Goal: Transaction & Acquisition: Purchase product/service

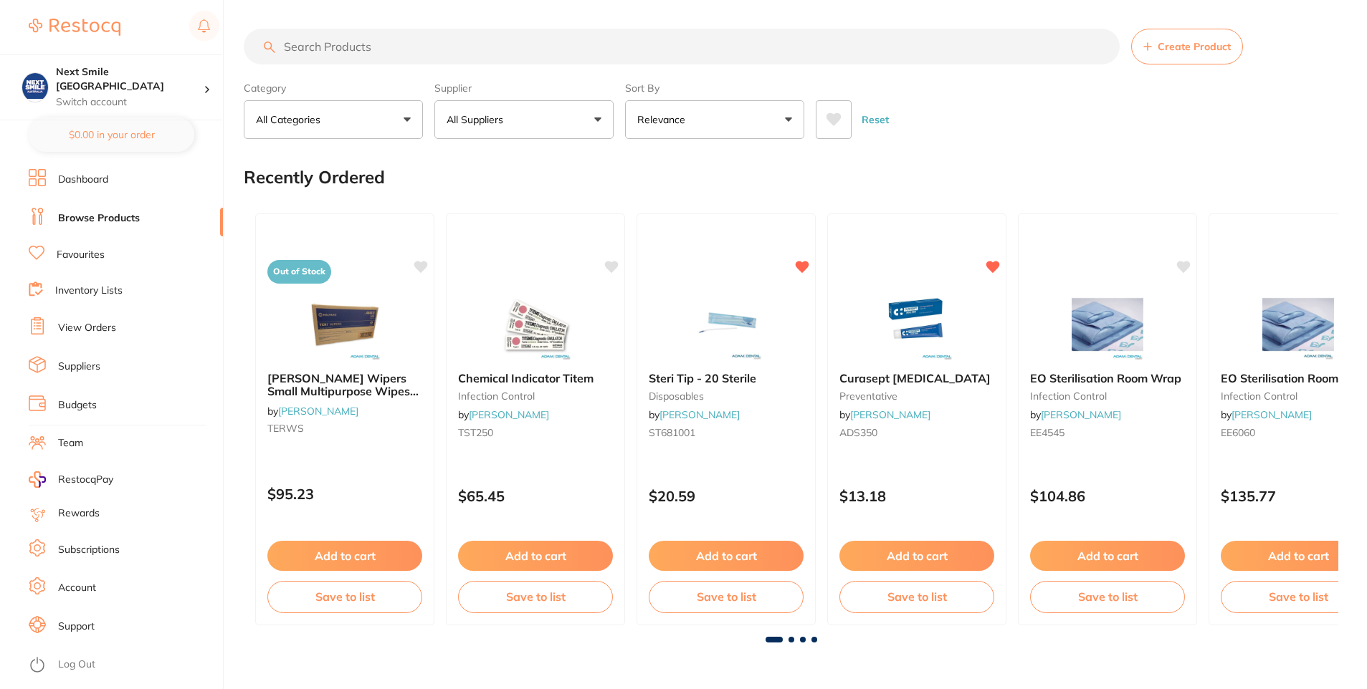
click at [596, 133] on button "All Suppliers" at bounding box center [523, 119] width 179 height 39
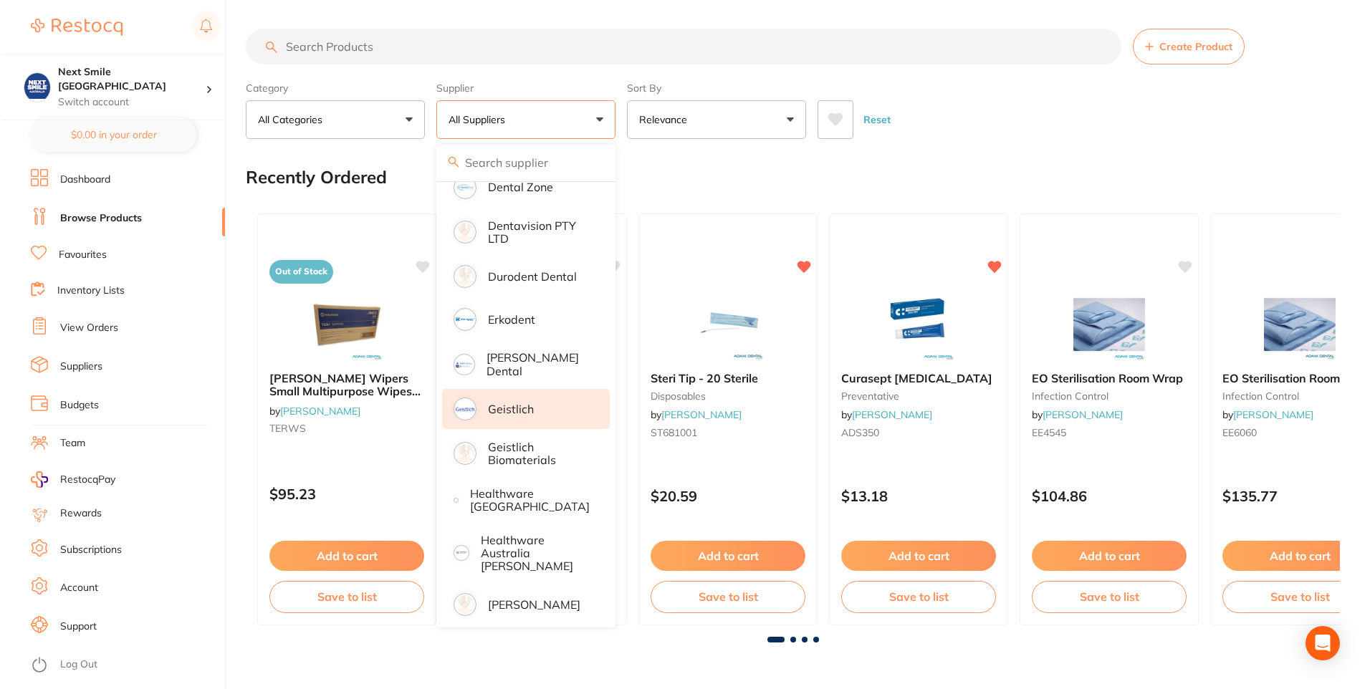
scroll to position [573, 0]
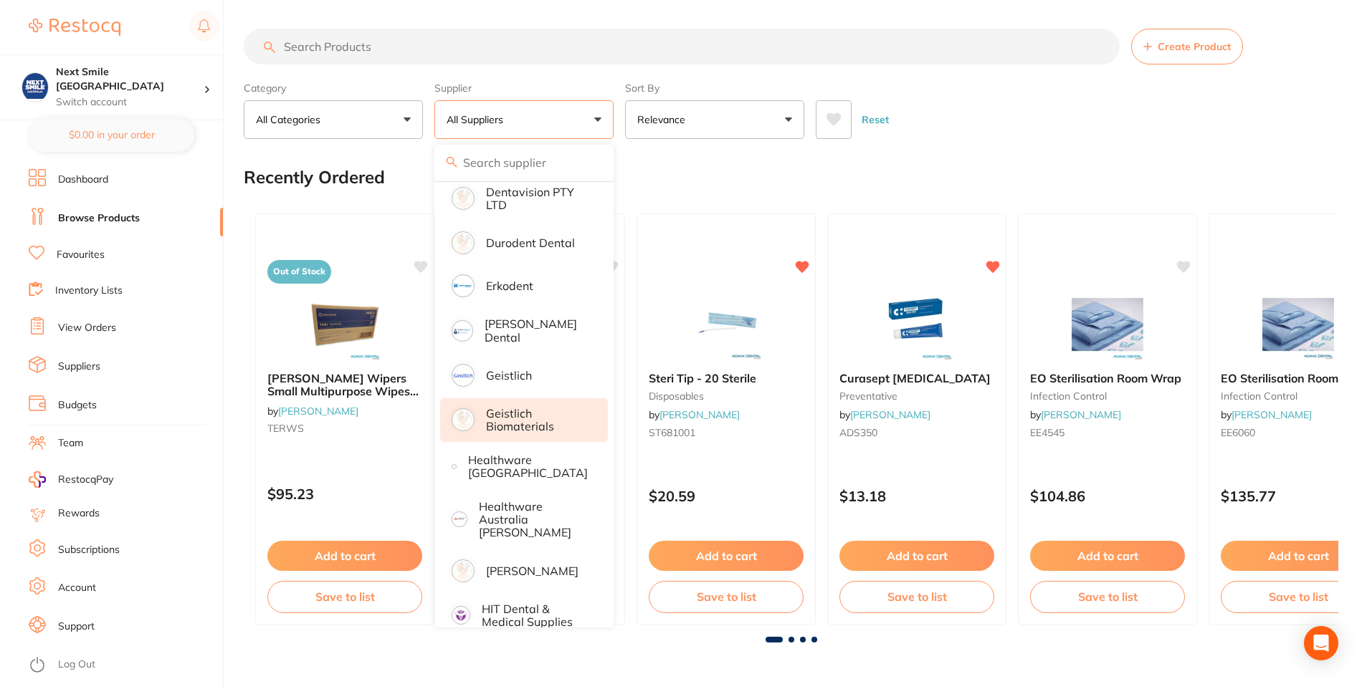
click at [528, 407] on p "Geistlich Biomaterials" at bounding box center [537, 420] width 102 height 27
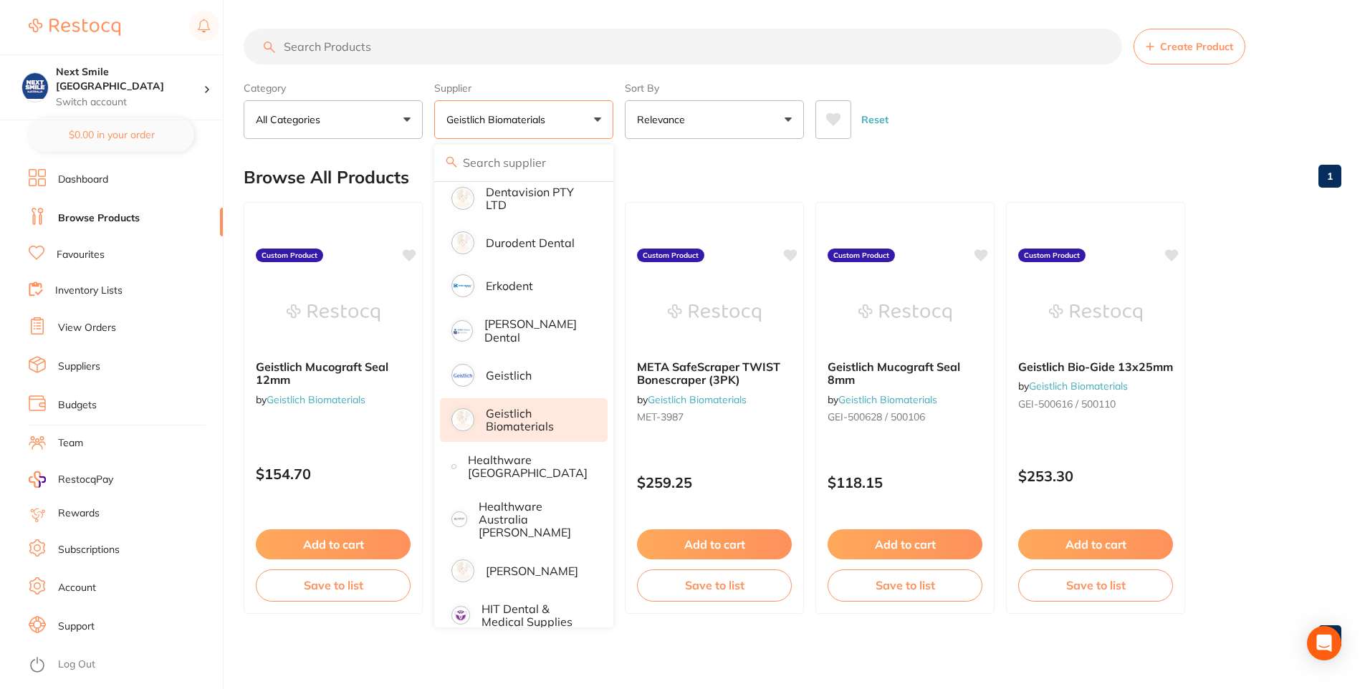
click at [915, 178] on div "Browse All Products 1" at bounding box center [793, 177] width 1098 height 48
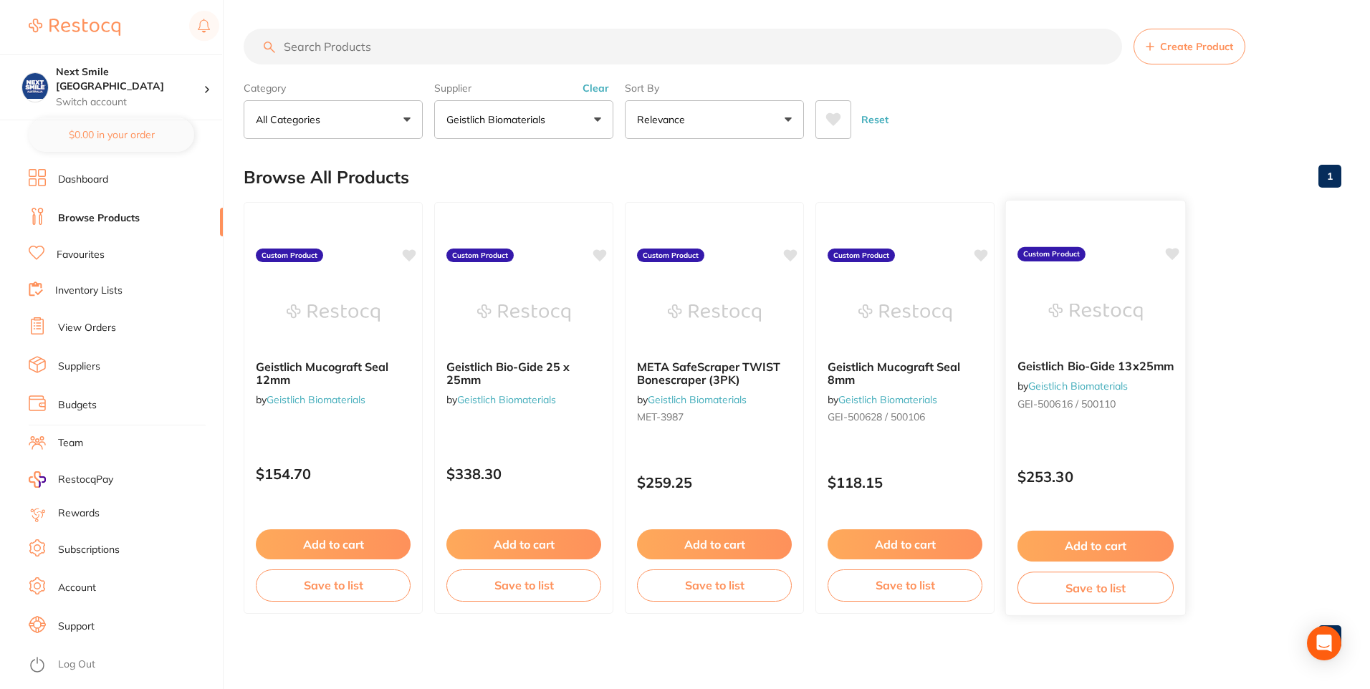
click at [1070, 311] on img at bounding box center [1096, 312] width 94 height 72
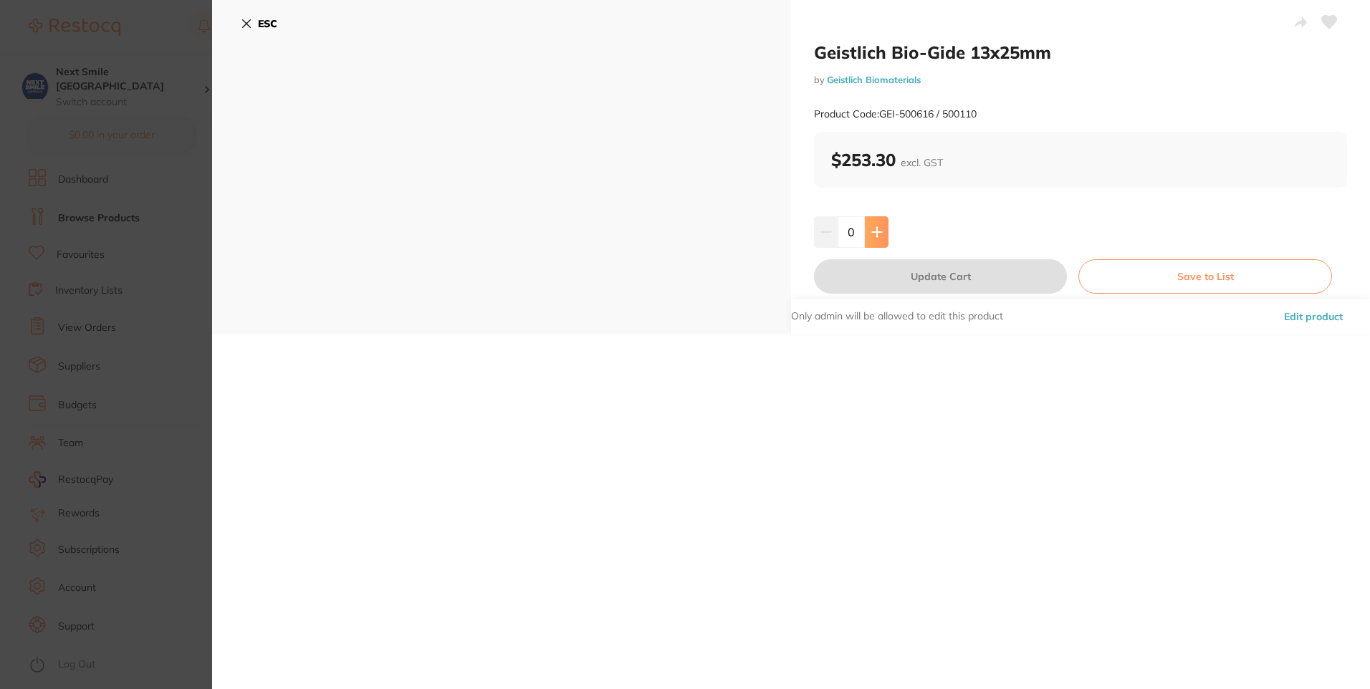
click at [872, 232] on icon at bounding box center [876, 231] width 9 height 9
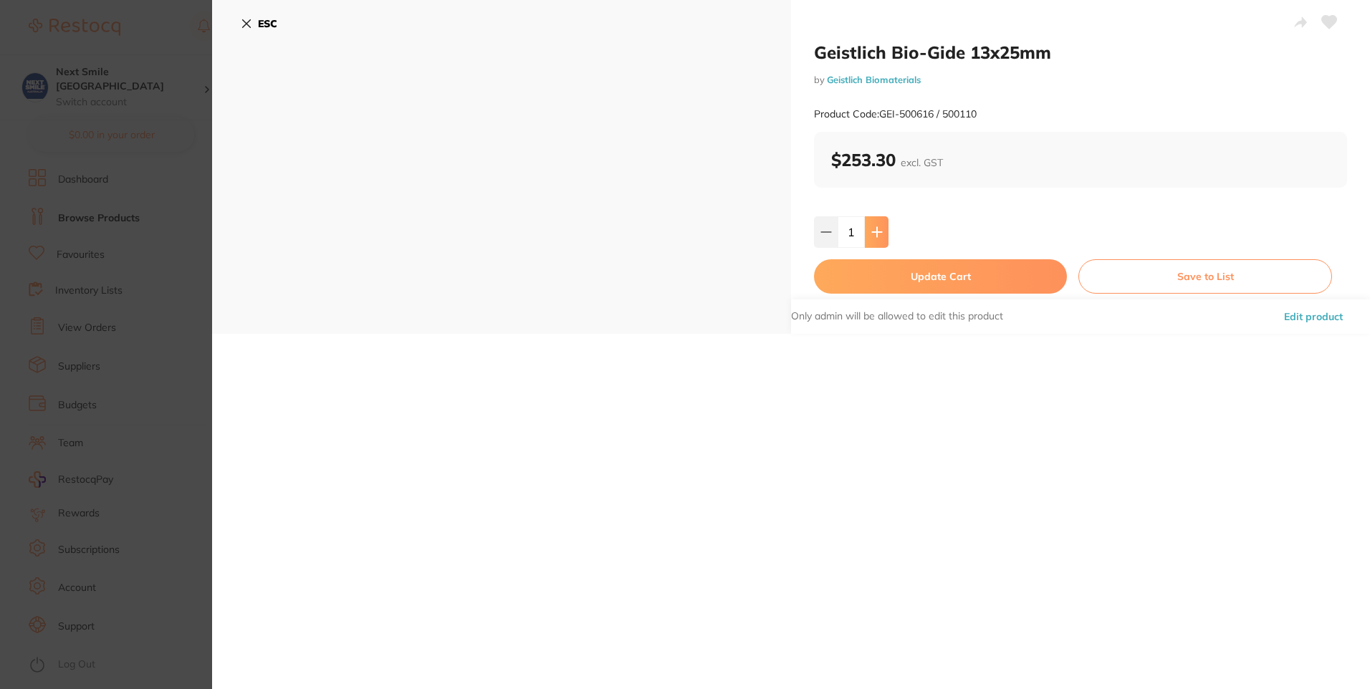
click at [872, 232] on icon at bounding box center [876, 231] width 9 height 9
type input "2"
click at [907, 265] on button "Update Cart" at bounding box center [940, 276] width 253 height 34
checkbox input "false"
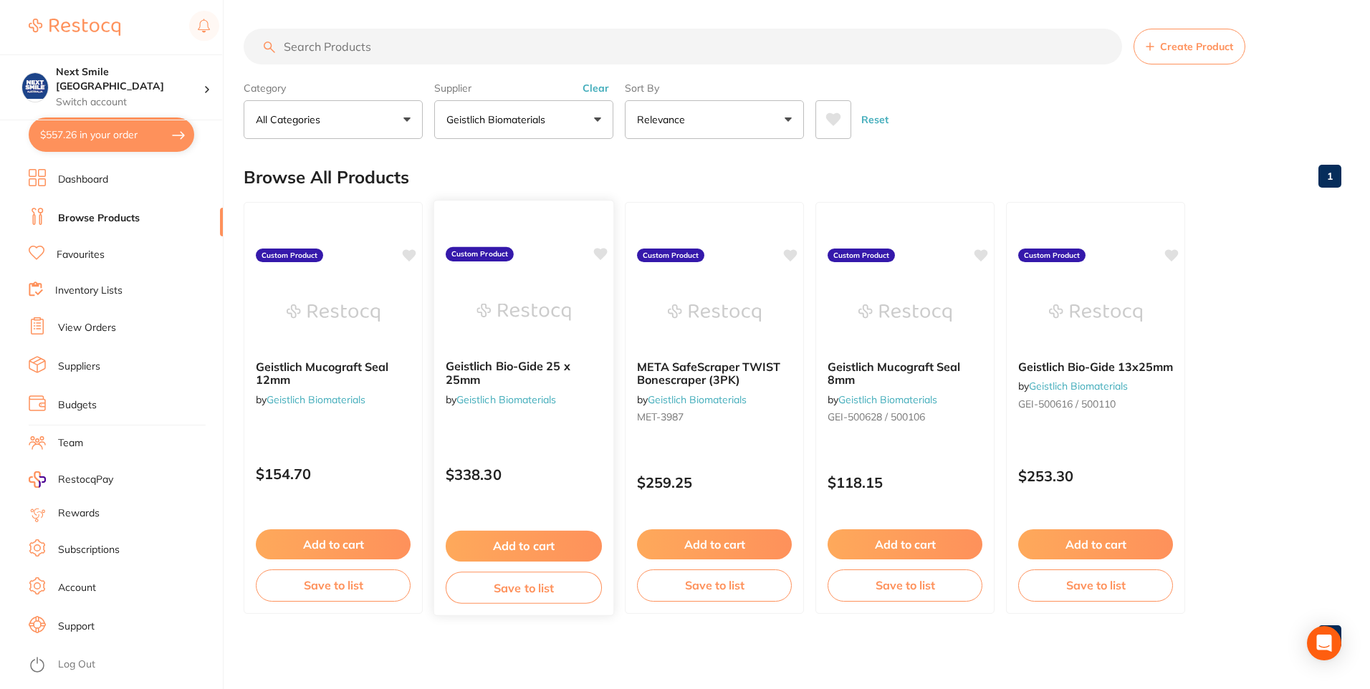
click at [580, 330] on div at bounding box center [523, 312] width 179 height 72
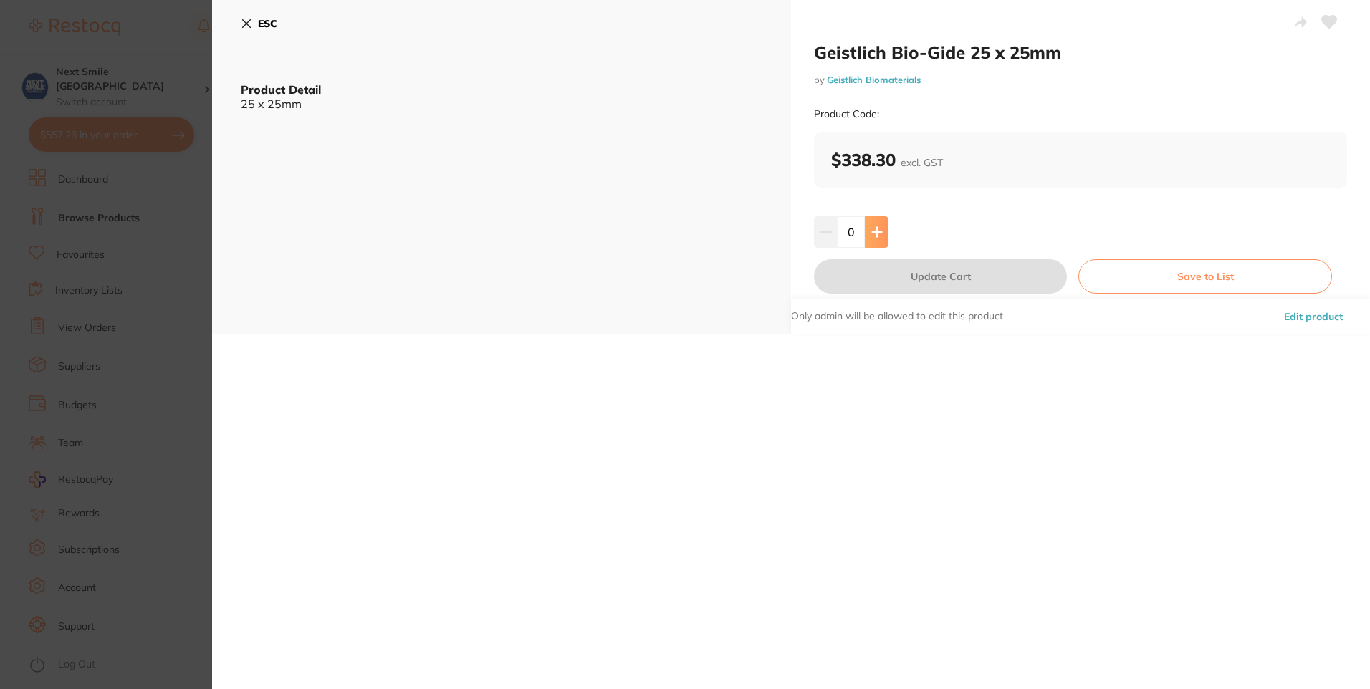
click at [879, 229] on icon at bounding box center [877, 231] width 11 height 11
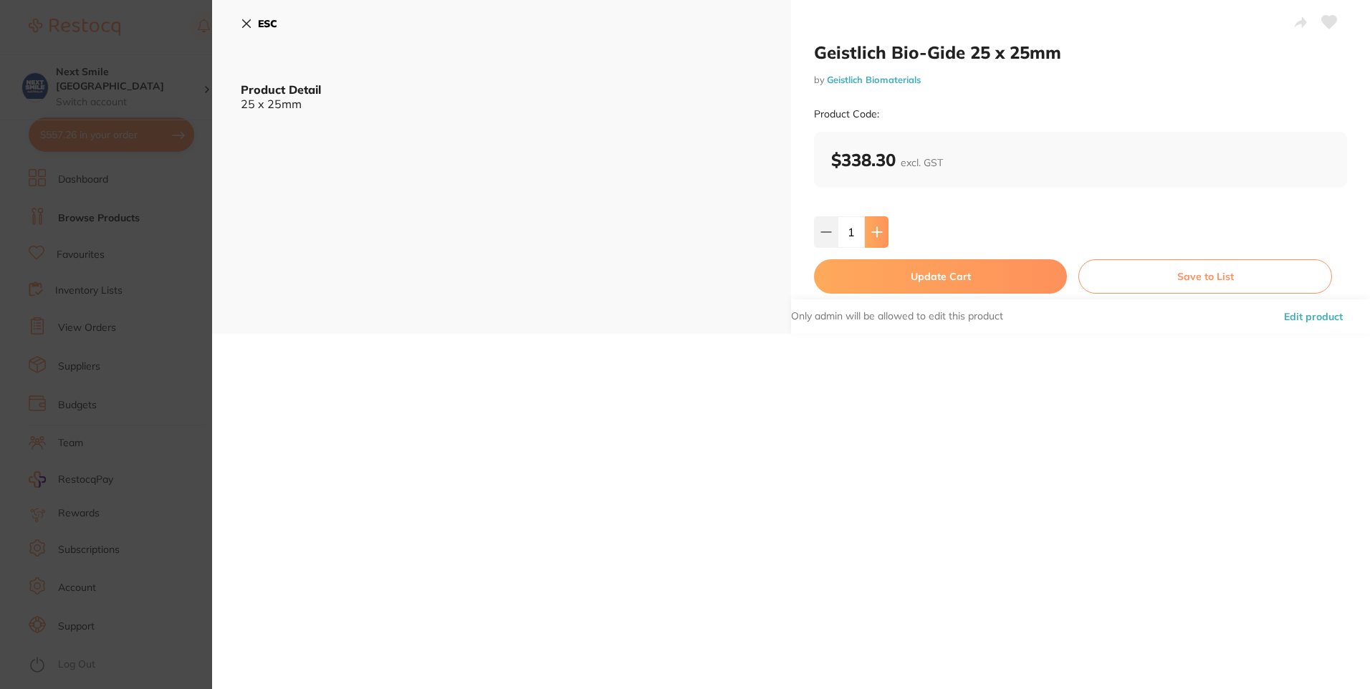
click at [879, 229] on icon at bounding box center [877, 231] width 11 height 11
type input "2"
click at [894, 275] on button "Update Cart" at bounding box center [940, 276] width 253 height 34
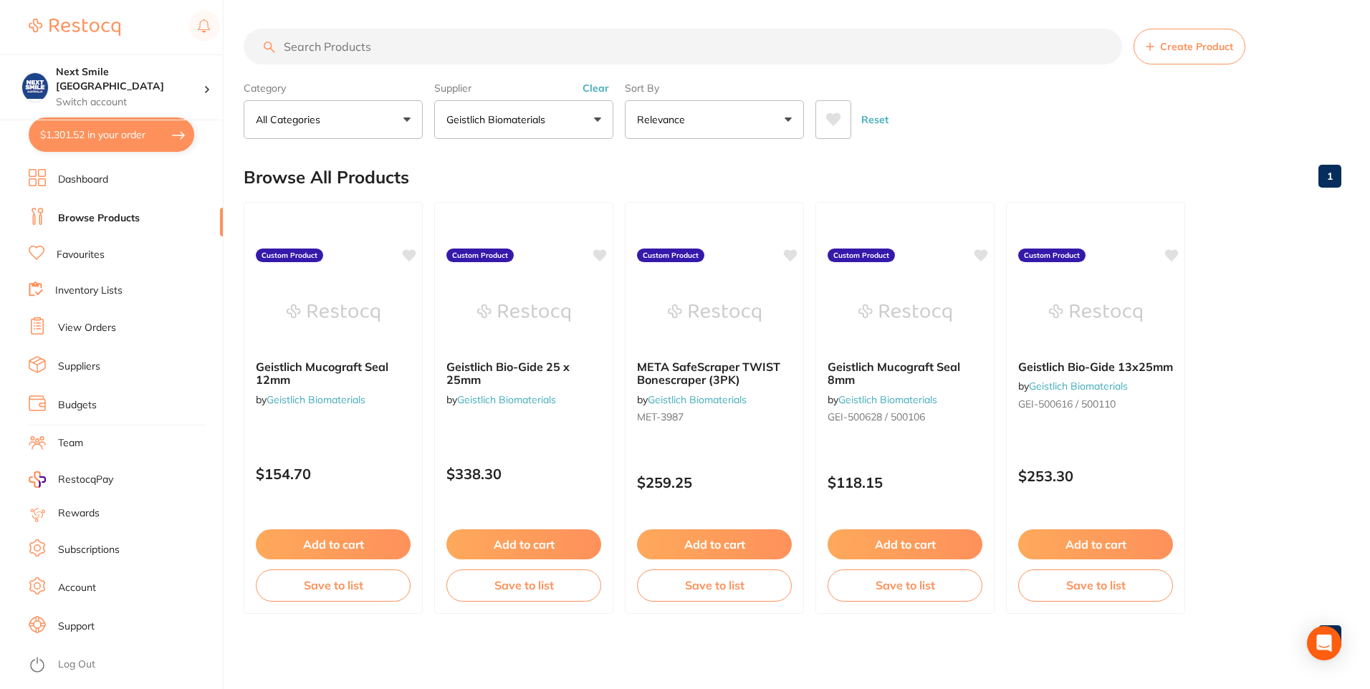
click at [120, 124] on button "$1,301.52 in your order" at bounding box center [112, 135] width 166 height 34
checkbox input "true"
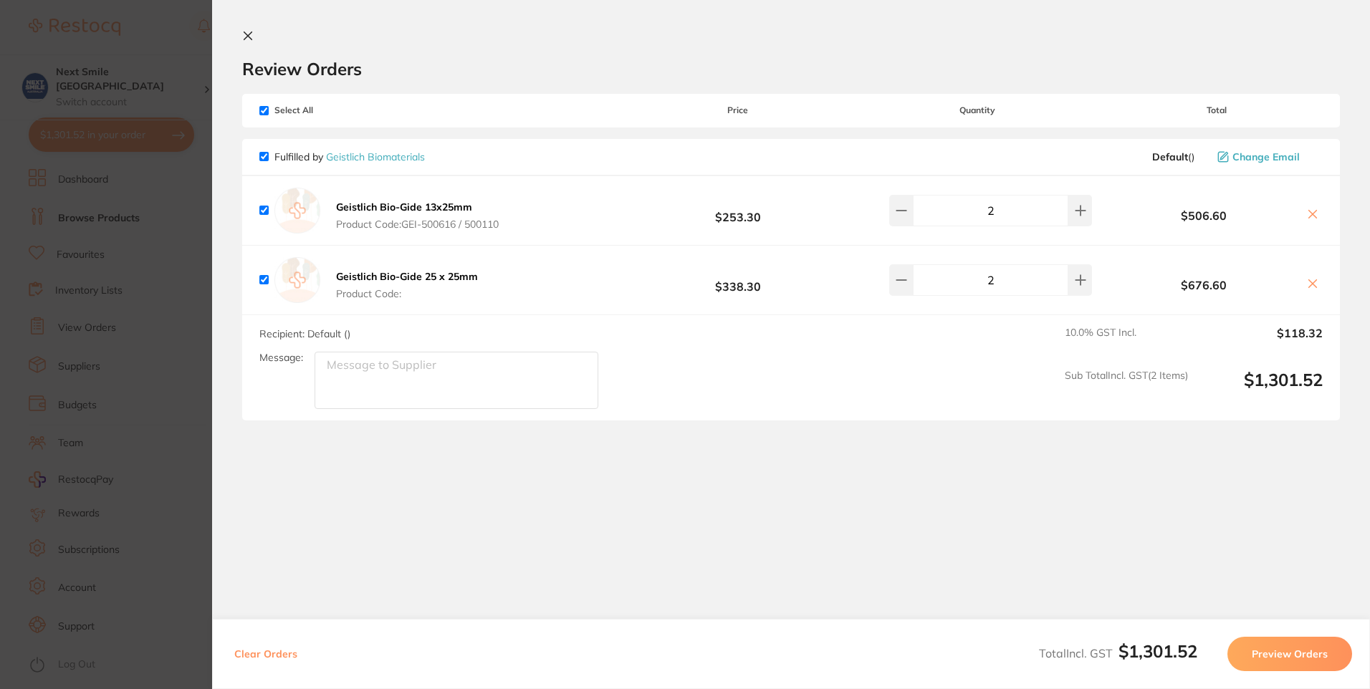
click at [1295, 647] on button "Preview Orders" at bounding box center [1290, 654] width 125 height 34
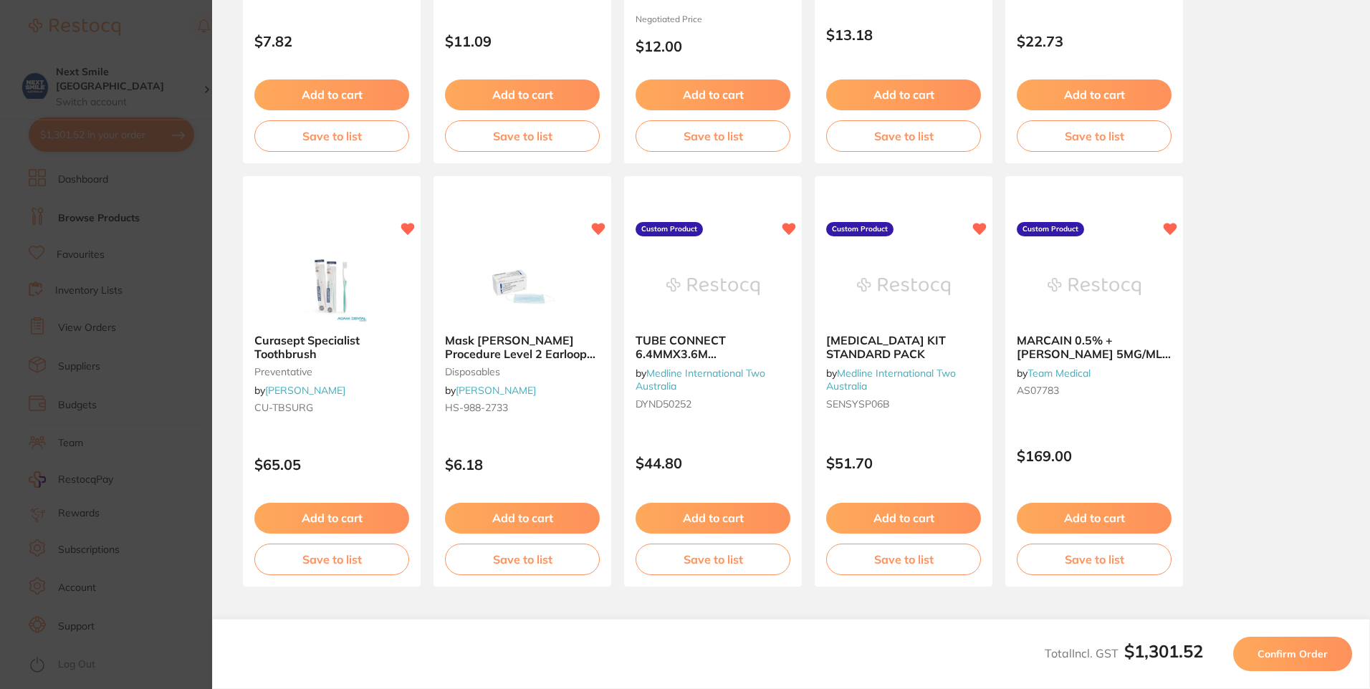
click at [1275, 643] on button "Confirm Order" at bounding box center [1292, 654] width 119 height 34
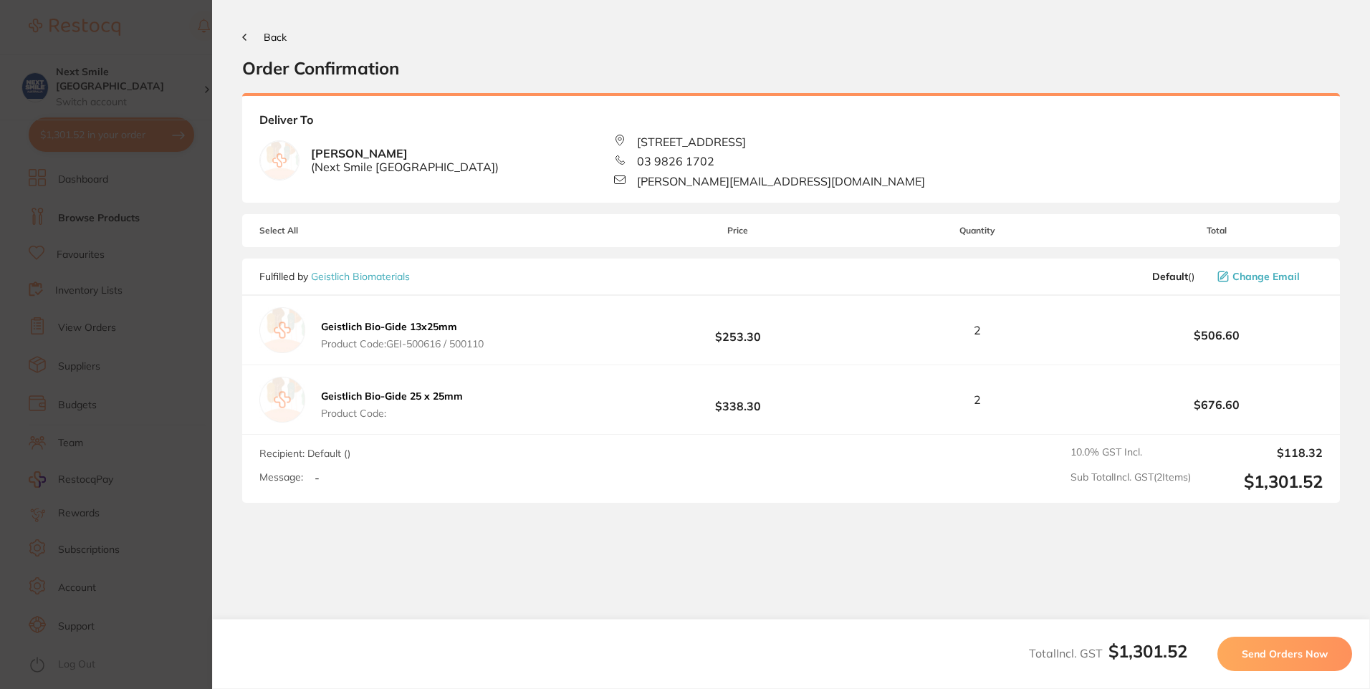
click at [1315, 648] on span "Send Orders Now" at bounding box center [1285, 654] width 86 height 13
